Goal: Information Seeking & Learning: Understand process/instructions

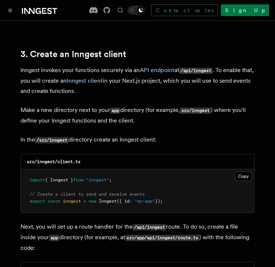
scroll to position [849, 0]
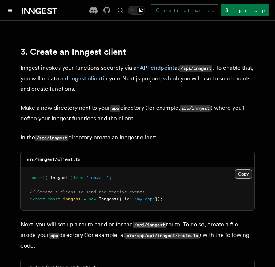
click at [243, 169] on button "Copy Copied" at bounding box center [243, 174] width 17 height 10
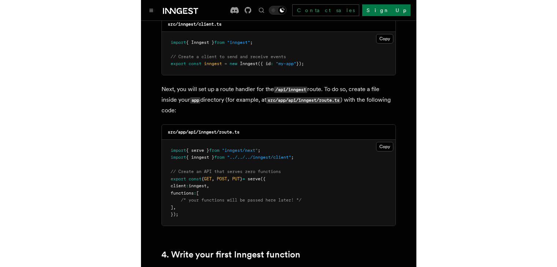
scroll to position [994, 0]
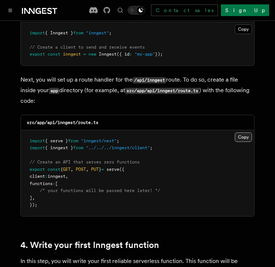
click at [238, 133] on button "Copy Copied" at bounding box center [243, 138] width 17 height 10
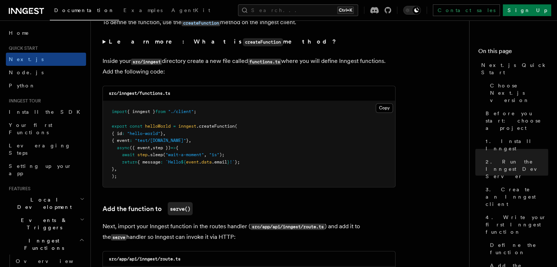
scroll to position [1273, 0]
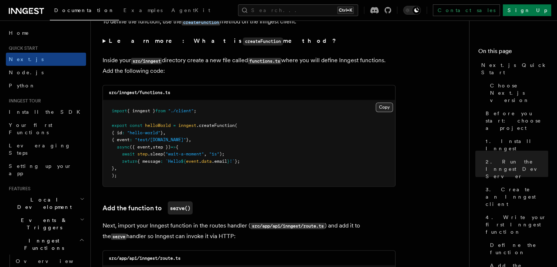
click at [275, 105] on button "Copy Copied" at bounding box center [384, 107] width 17 height 10
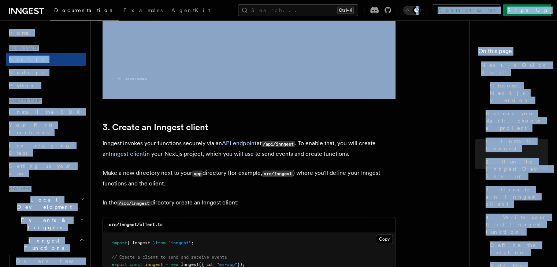
drag, startPoint x: 459, startPoint y: 2, endPoint x: 532, endPoint y: -22, distance: 75.8
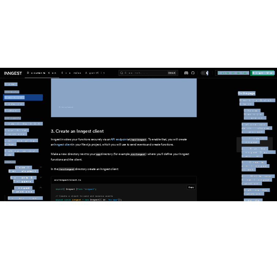
scroll to position [638, 0]
